Goal: Task Accomplishment & Management: Complete application form

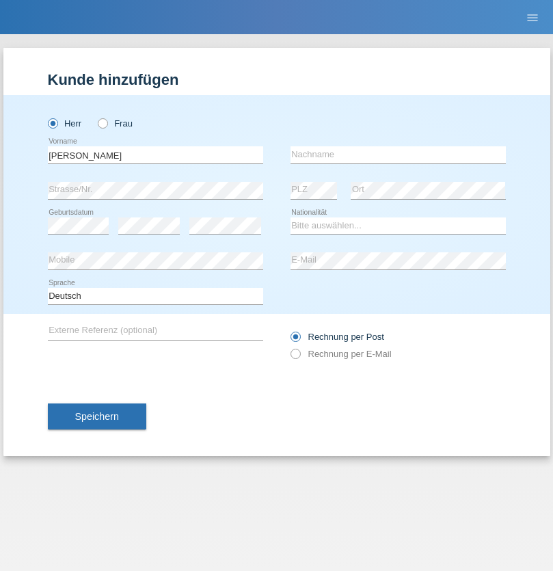
type input "[PERSON_NAME]"
click at [398, 155] on input "text" at bounding box center [398, 154] width 215 height 17
type input "[PERSON_NAME]"
select select "SY"
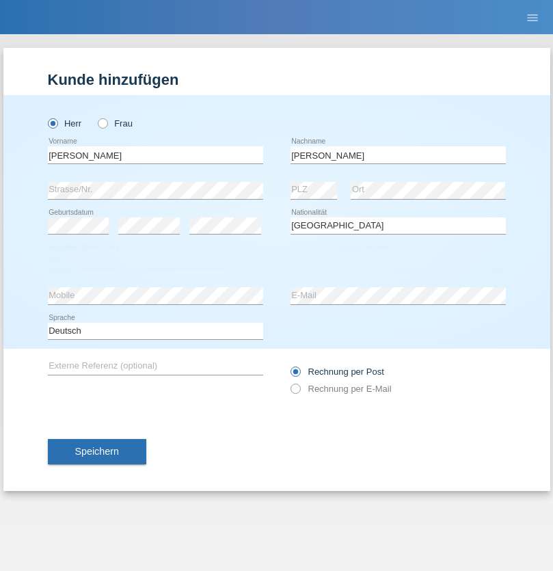
select select "C"
select select "21"
select select "12"
select select "2013"
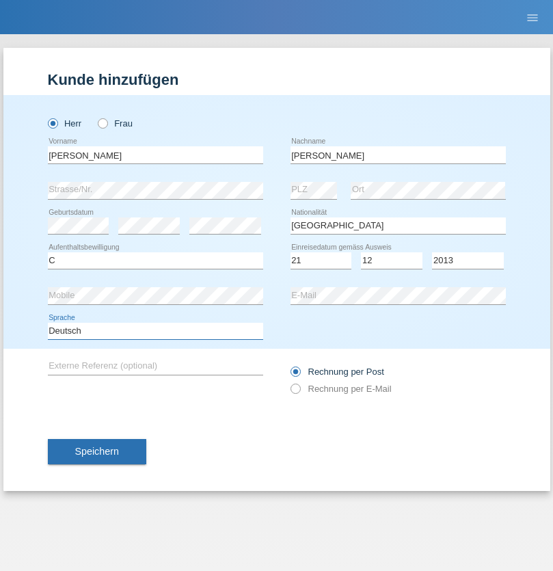
select select "en"
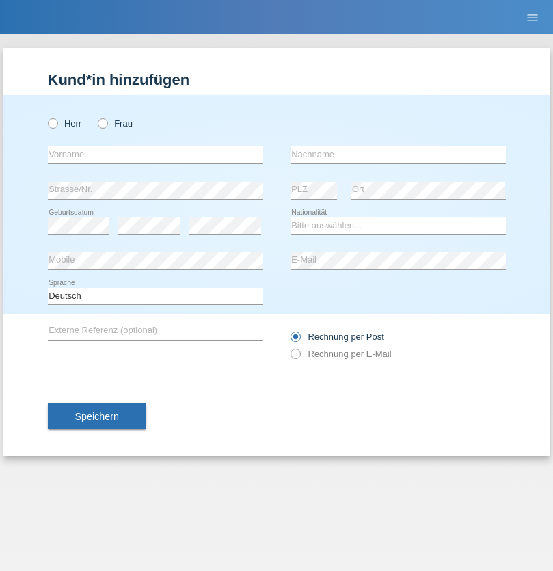
radio input "true"
click at [155, 155] on input "text" at bounding box center [155, 154] width 215 height 17
type input "David"
click at [398, 155] on input "text" at bounding box center [398, 154] width 215 height 17
type input "Senn"
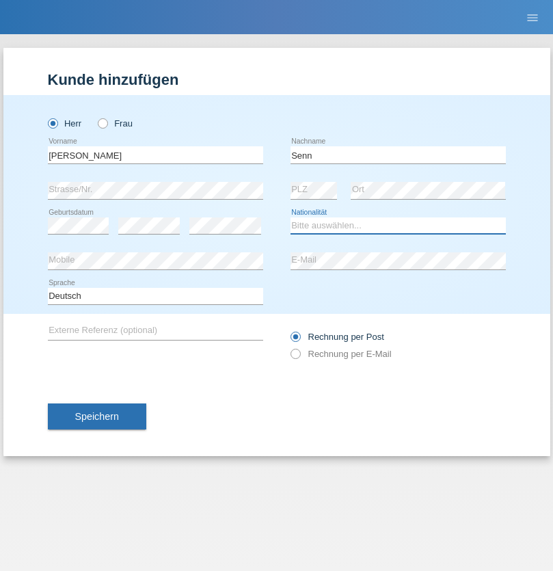
select select "CH"
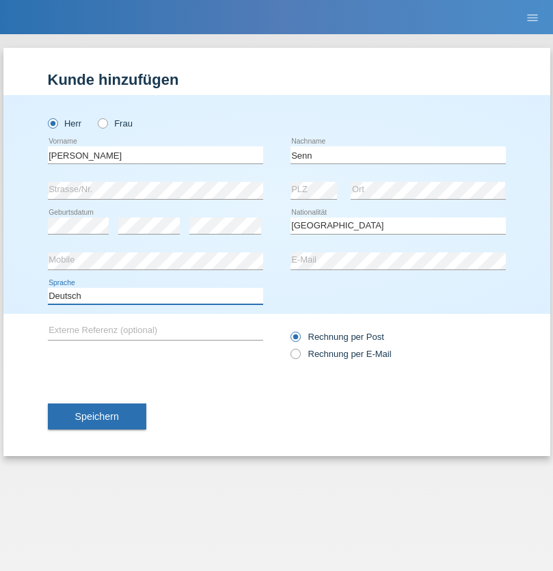
select select "en"
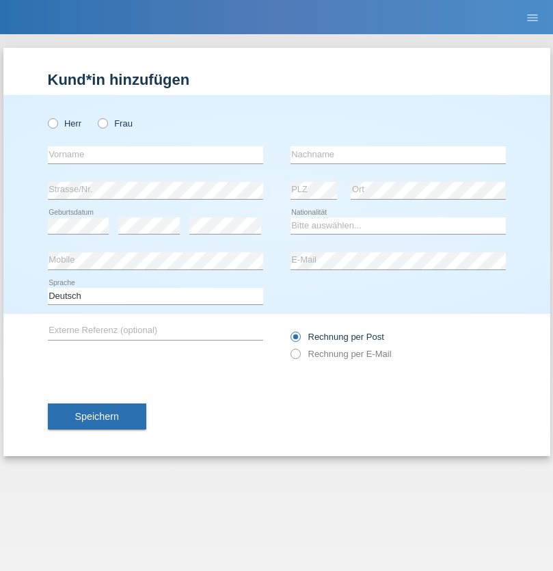
radio input "true"
click at [155, 155] on input "text" at bounding box center [155, 154] width 215 height 17
type input "Rihanna"
click at [398, 155] on input "text" at bounding box center [398, 154] width 215 height 17
type input "Dössegger"
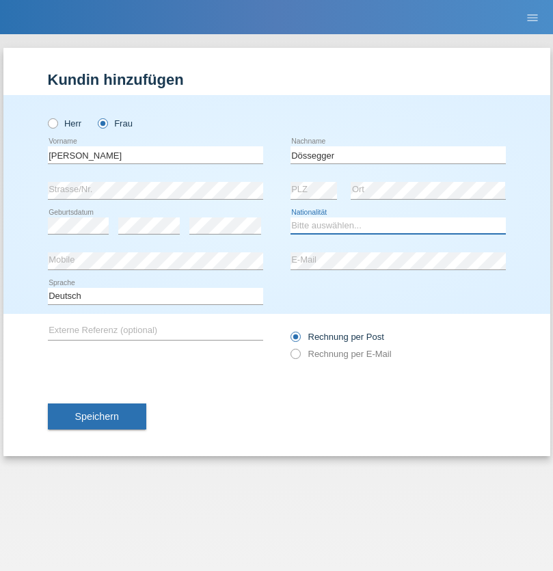
select select "CH"
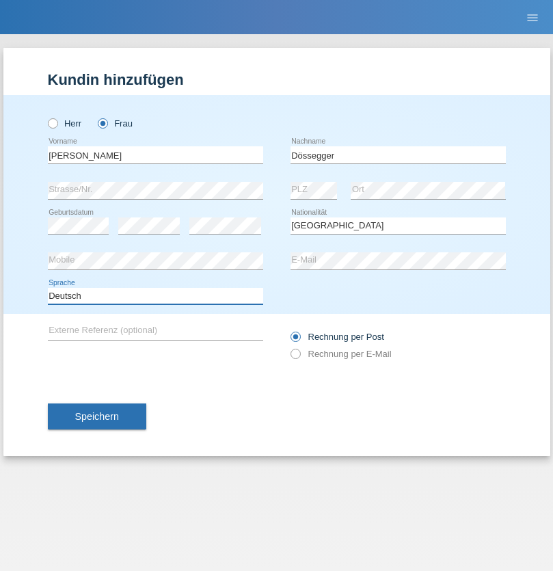
select select "en"
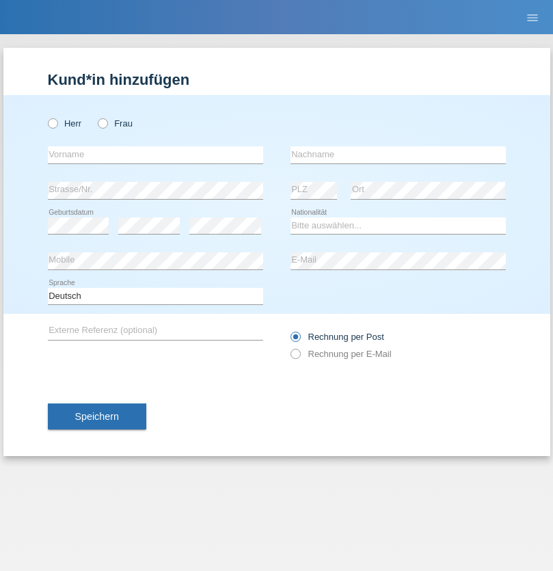
radio input "true"
click at [155, 155] on input "text" at bounding box center [155, 154] width 215 height 17
type input "firat"
click at [398, 155] on input "text" at bounding box center [398, 154] width 215 height 17
type input "kara"
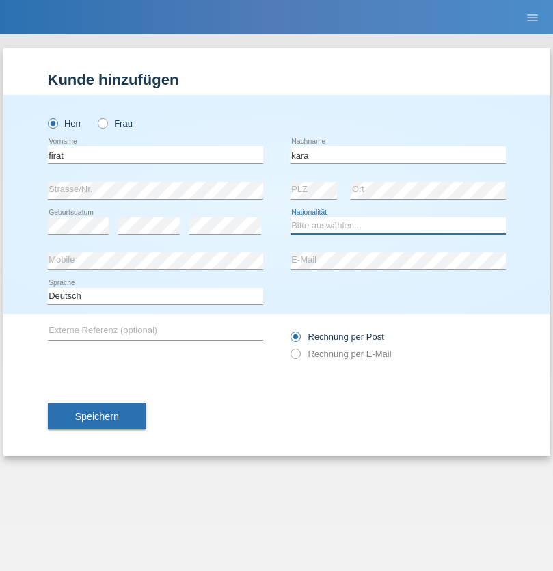
select select "CH"
radio input "true"
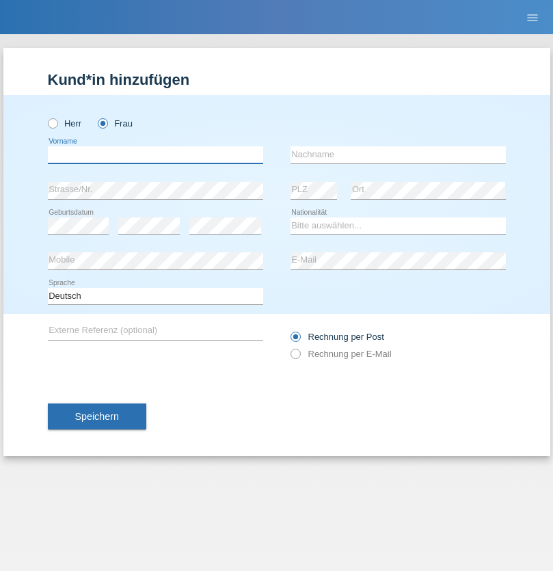
click at [155, 155] on input "text" at bounding box center [155, 154] width 215 height 17
type input "Senije"
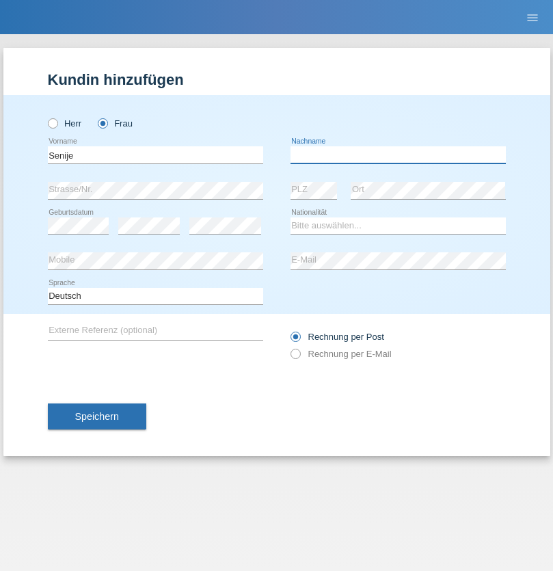
click at [398, 155] on input "text" at bounding box center [398, 154] width 215 height 17
type input "Rama"
select select "CH"
radio input "true"
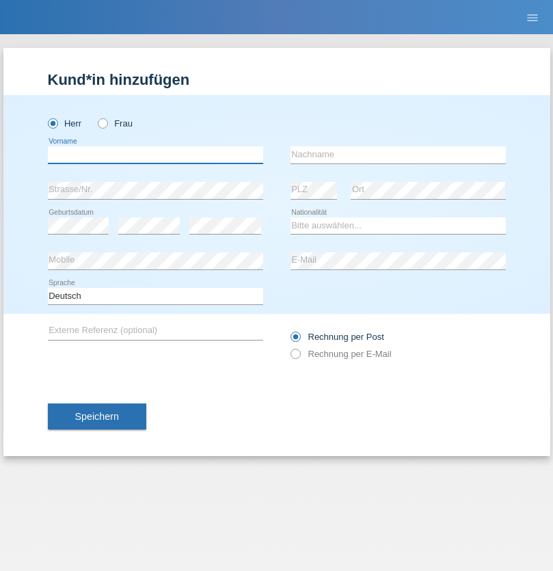
click at [155, 155] on input "text" at bounding box center [155, 154] width 215 height 17
type input "Andy"
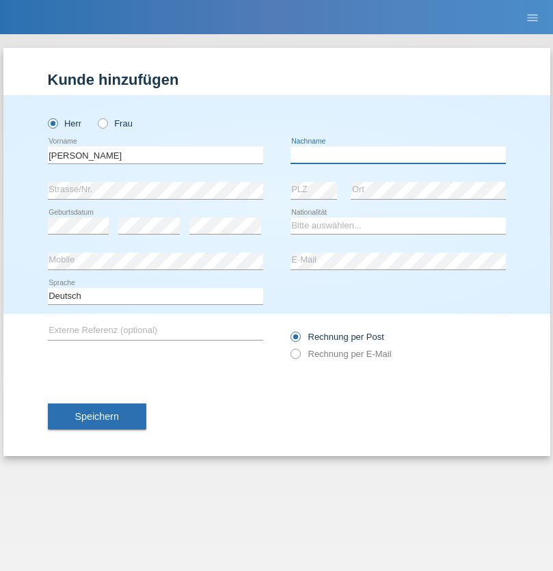
click at [398, 155] on input "text" at bounding box center [398, 154] width 215 height 17
type input "Priestley"
select select "CH"
radio input "true"
click at [155, 155] on input "text" at bounding box center [155, 154] width 215 height 17
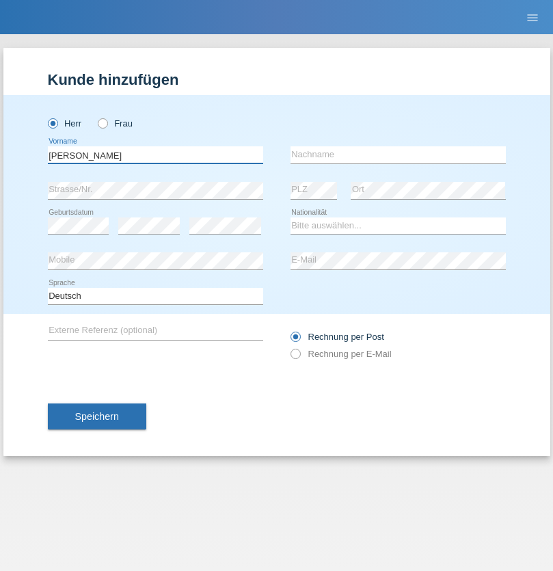
type input "[PERSON_NAME]"
click at [398, 155] on input "text" at bounding box center [398, 154] width 215 height 17
type input "Fortugno"
select select "IT"
select select "C"
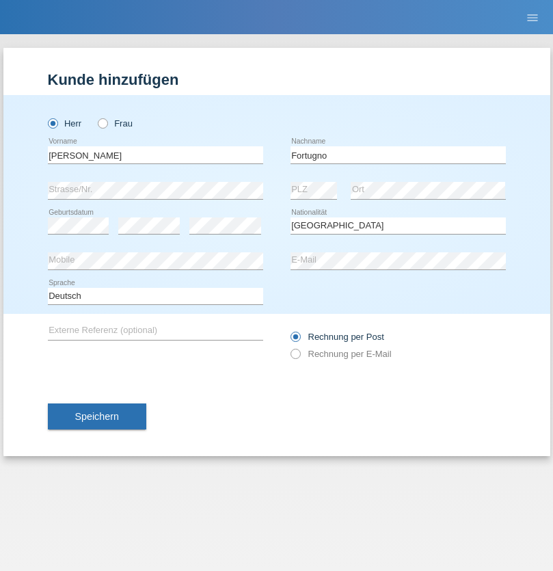
select select "09"
select select "08"
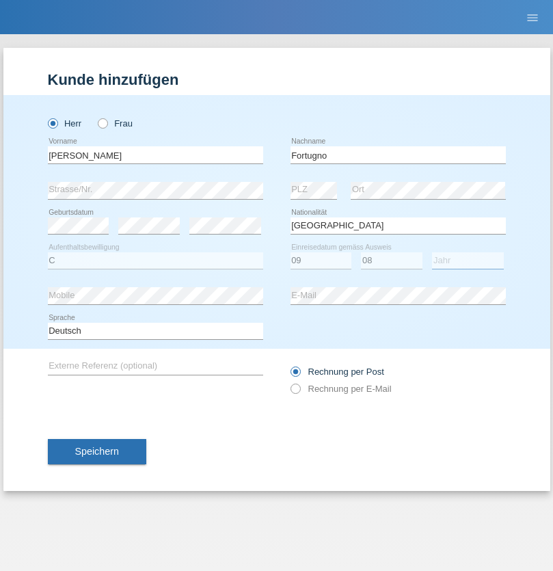
select select "2006"
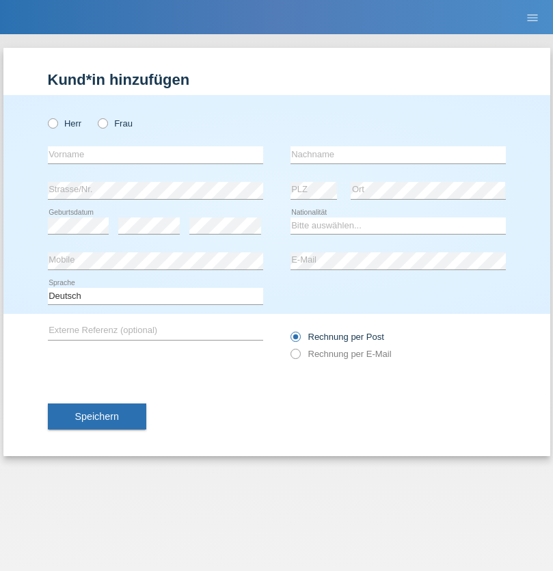
radio input "true"
click at [155, 155] on input "text" at bounding box center [155, 154] width 215 height 17
type input "[PERSON_NAME]"
click at [398, 155] on input "text" at bounding box center [398, 154] width 215 height 17
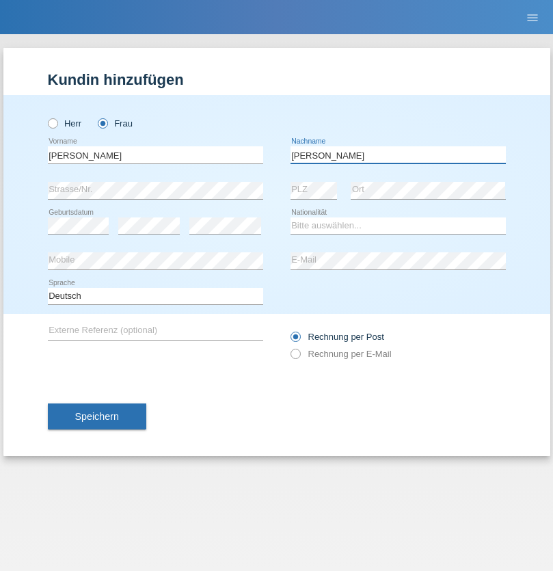
type input "Yolana"
select select "UA"
select select "C"
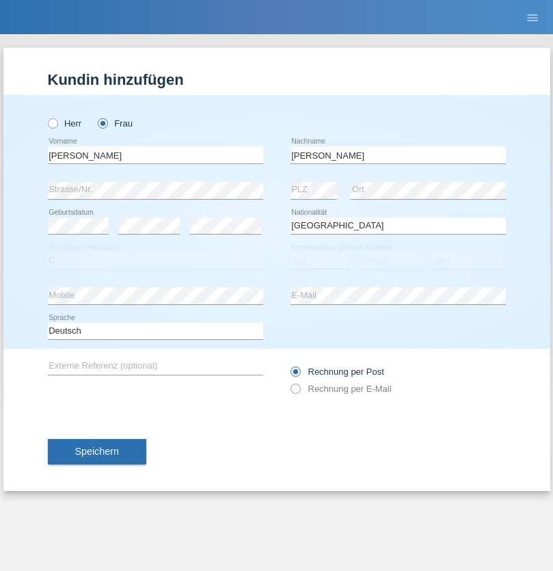
select select "23"
select select "10"
select select "2021"
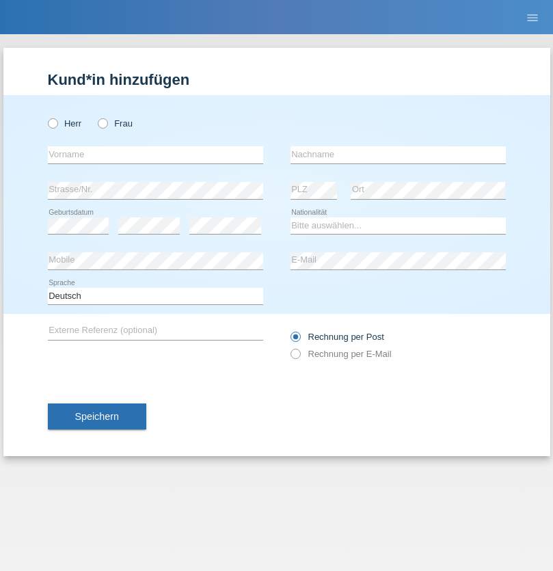
radio input "true"
click at [155, 155] on input "text" at bounding box center [155, 154] width 215 height 17
type input "Nuria"
click at [398, 155] on input "text" at bounding box center [398, 154] width 215 height 17
type input "D'Antino"
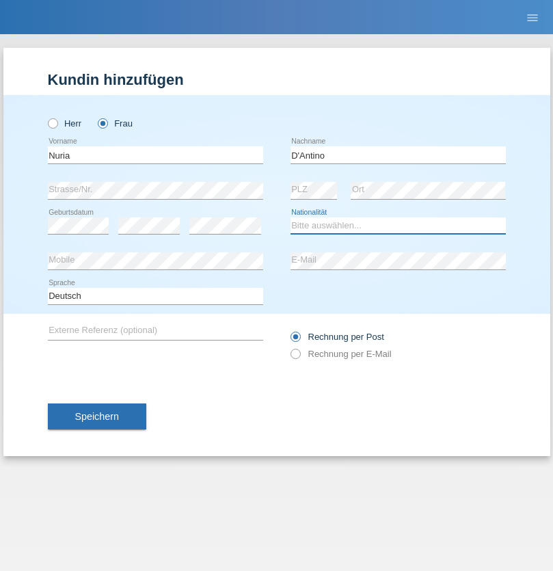
select select "CH"
